Goal: Transaction & Acquisition: Purchase product/service

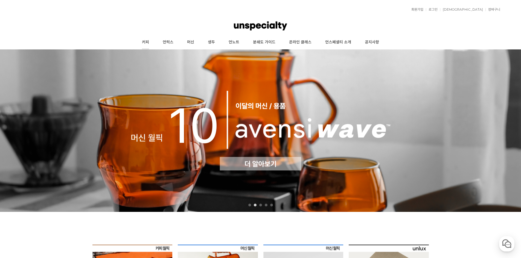
click at [143, 42] on link "커피" at bounding box center [145, 43] width 21 height 14
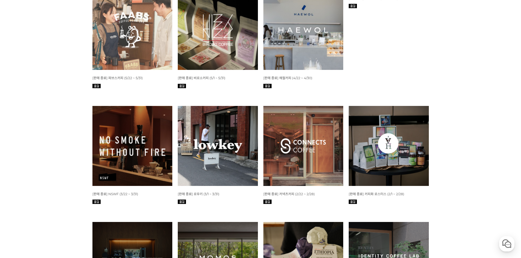
scroll to position [492, 0]
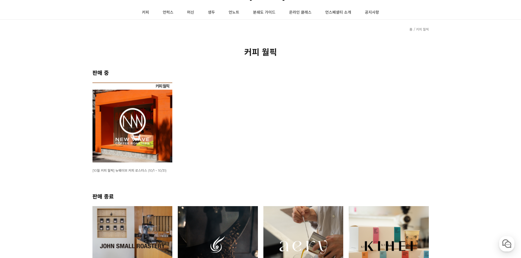
scroll to position [0, 0]
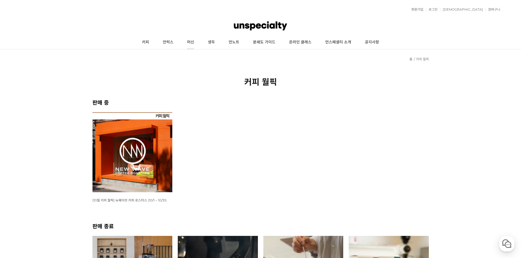
click at [191, 42] on link "머신" at bounding box center [190, 43] width 21 height 14
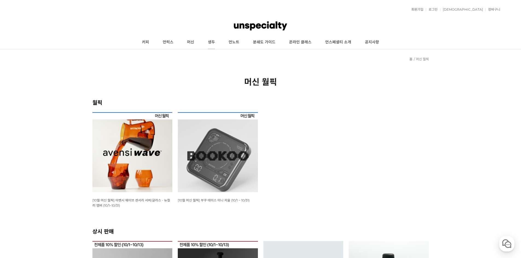
click at [204, 41] on link "생두" at bounding box center [211, 43] width 21 height 14
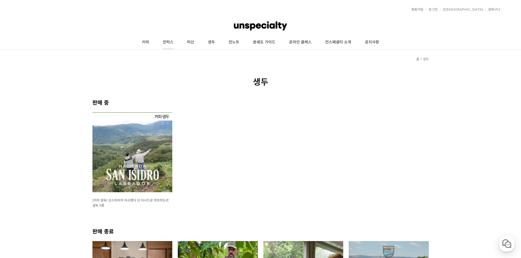
click at [169, 44] on link "언럭스" at bounding box center [168, 43] width 24 height 14
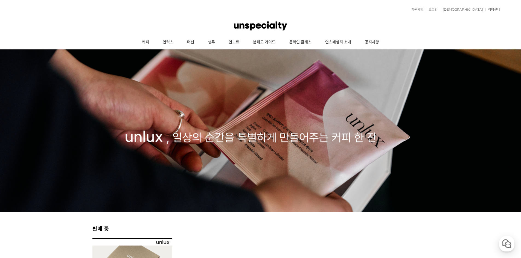
click at [149, 41] on link "커피" at bounding box center [145, 43] width 21 height 14
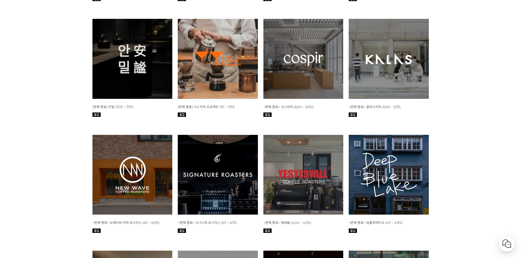
scroll to position [984, 0]
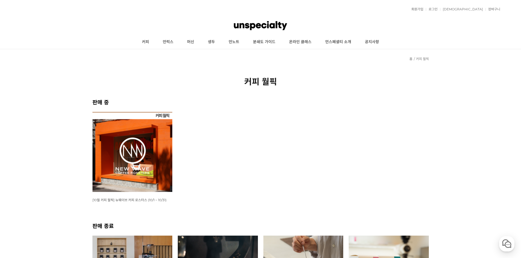
scroll to position [0, 0]
click at [260, 24] on img at bounding box center [260, 26] width 53 height 16
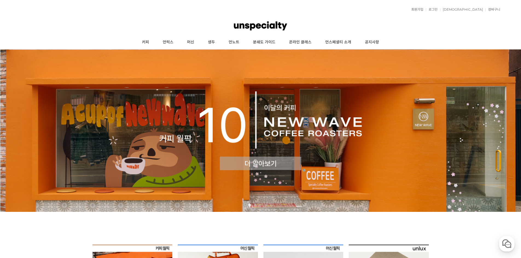
click at [230, 221] on div "뒤로가기 1 2 3 4 5 WISH ADD OPTION 상품명 : [10월 커피 월픽] 뉴웨이브 커피 로스터스 (10/1 ~ 10/31) 판매…" at bounding box center [260, 261] width 521 height 425
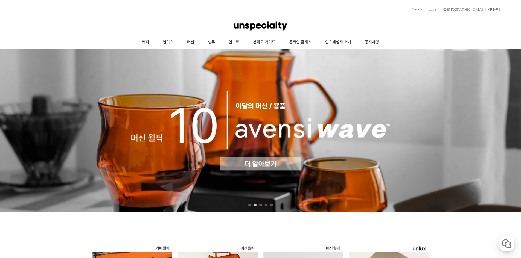
click at [238, 43] on link "언노트" at bounding box center [234, 43] width 24 height 14
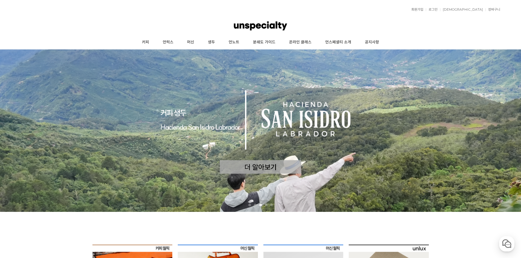
click at [275, 26] on img at bounding box center [260, 26] width 53 height 16
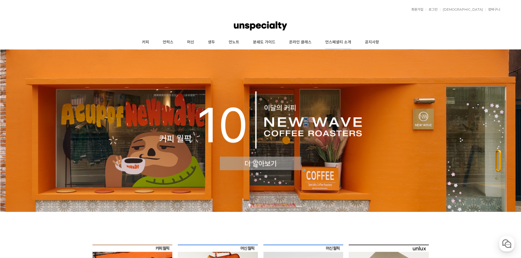
click at [336, 43] on link "언스페셜티 소개" at bounding box center [338, 43] width 40 height 14
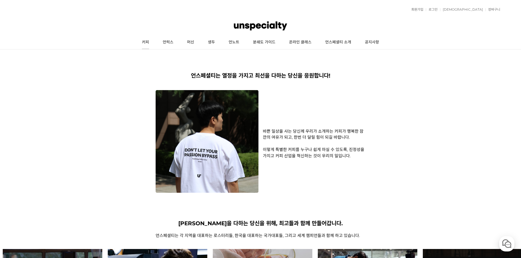
click at [148, 45] on link "커피" at bounding box center [145, 43] width 21 height 14
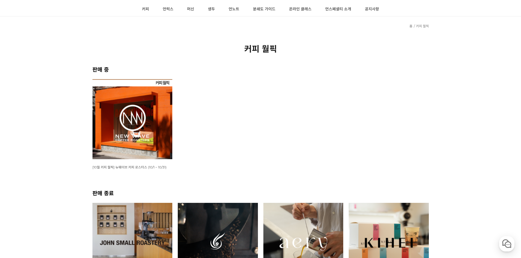
scroll to position [82, 0]
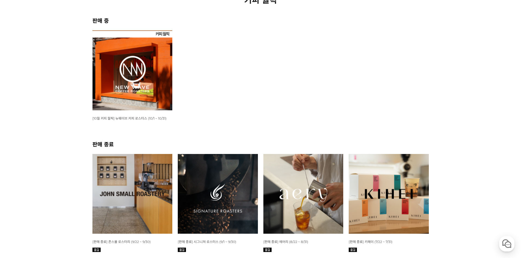
click at [121, 66] on img at bounding box center [132, 70] width 80 height 80
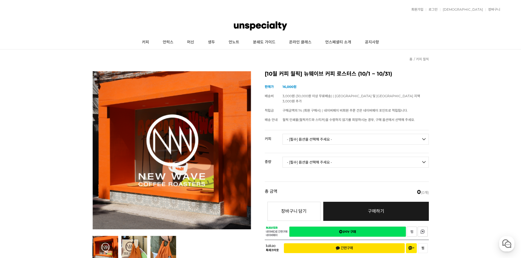
click at [296, 134] on select "- [필수] 옵션을 선택해 주세요 - ------------------- 언스페셜티 분쇄도 가이드 종이 받기 (주문 1건당 최대 1개 제공) …" at bounding box center [355, 139] width 146 height 11
click at [273, 130] on th "커피" at bounding box center [274, 136] width 18 height 13
click at [300, 157] on select "- [필수] 옵션을 선택해 주세요 - -------------------" at bounding box center [355, 162] width 146 height 11
drag, startPoint x: 301, startPoint y: 154, endPoint x: 303, endPoint y: 164, distance: 9.7
click at [301, 157] on select "- [필수] 옵션을 선택해 주세요 - -------------------" at bounding box center [355, 162] width 146 height 11
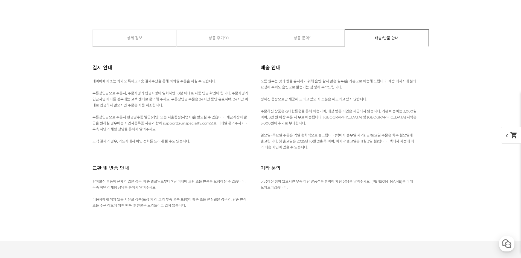
scroll to position [2351, 0]
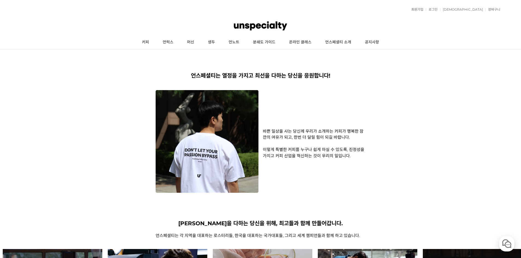
click at [258, 21] on img at bounding box center [260, 26] width 53 height 16
